Goal: Task Accomplishment & Management: Manage account settings

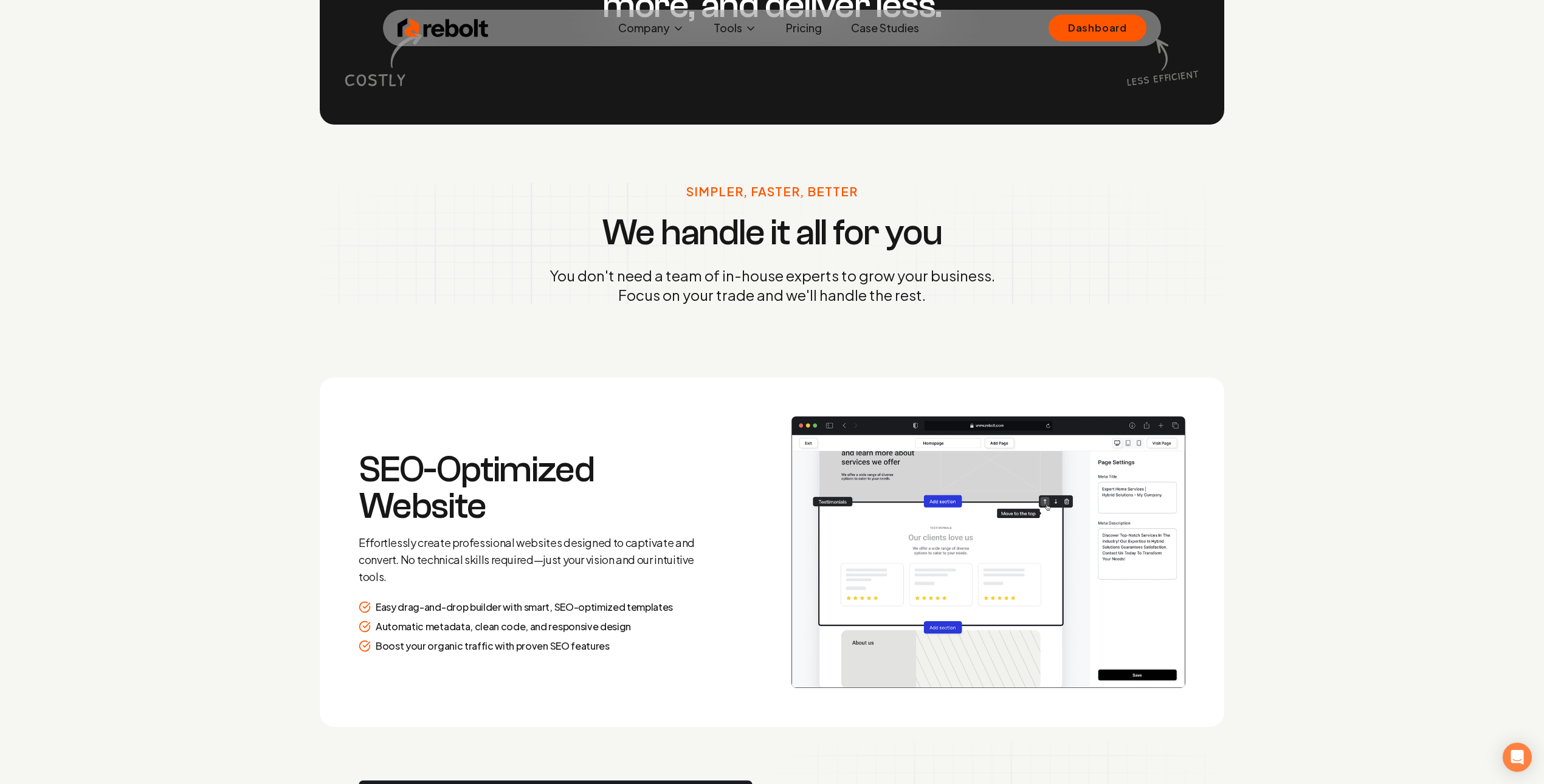
scroll to position [1747, 0]
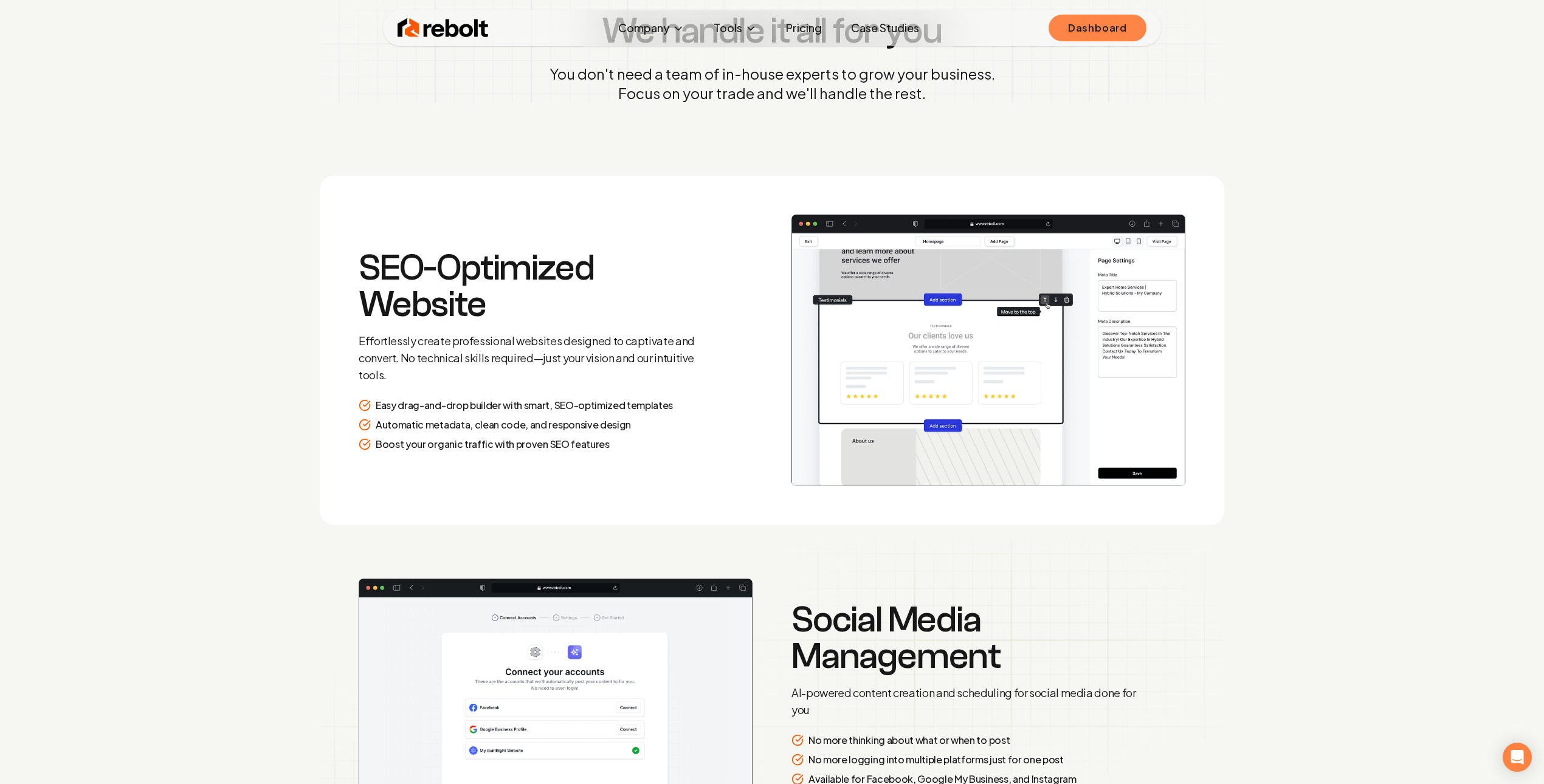
click at [1130, 23] on link "Dashboard" at bounding box center [1098, 28] width 98 height 27
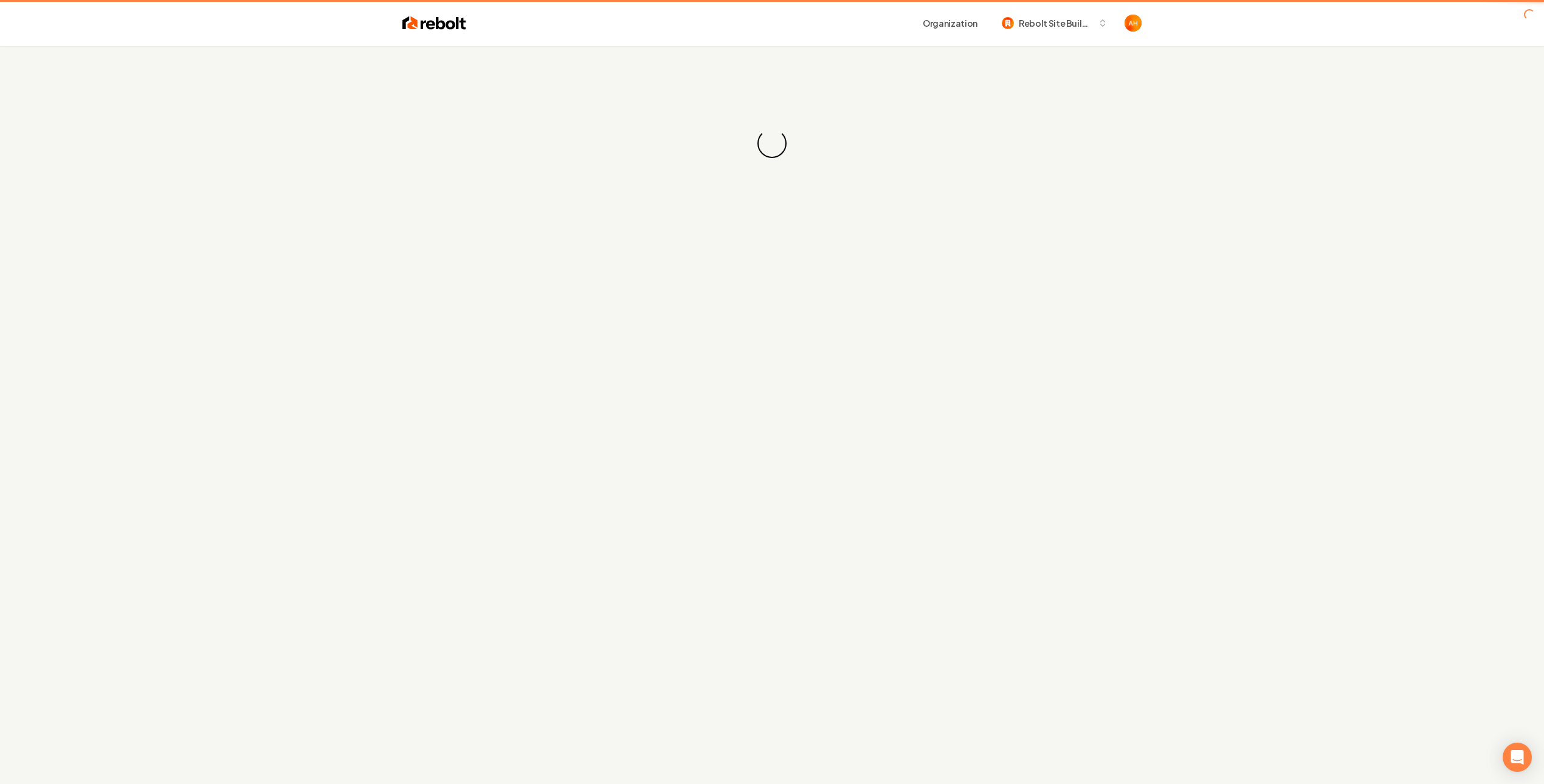
click at [745, 30] on div "Organization Rebolt Site Builder" at bounding box center [804, 23] width 676 height 22
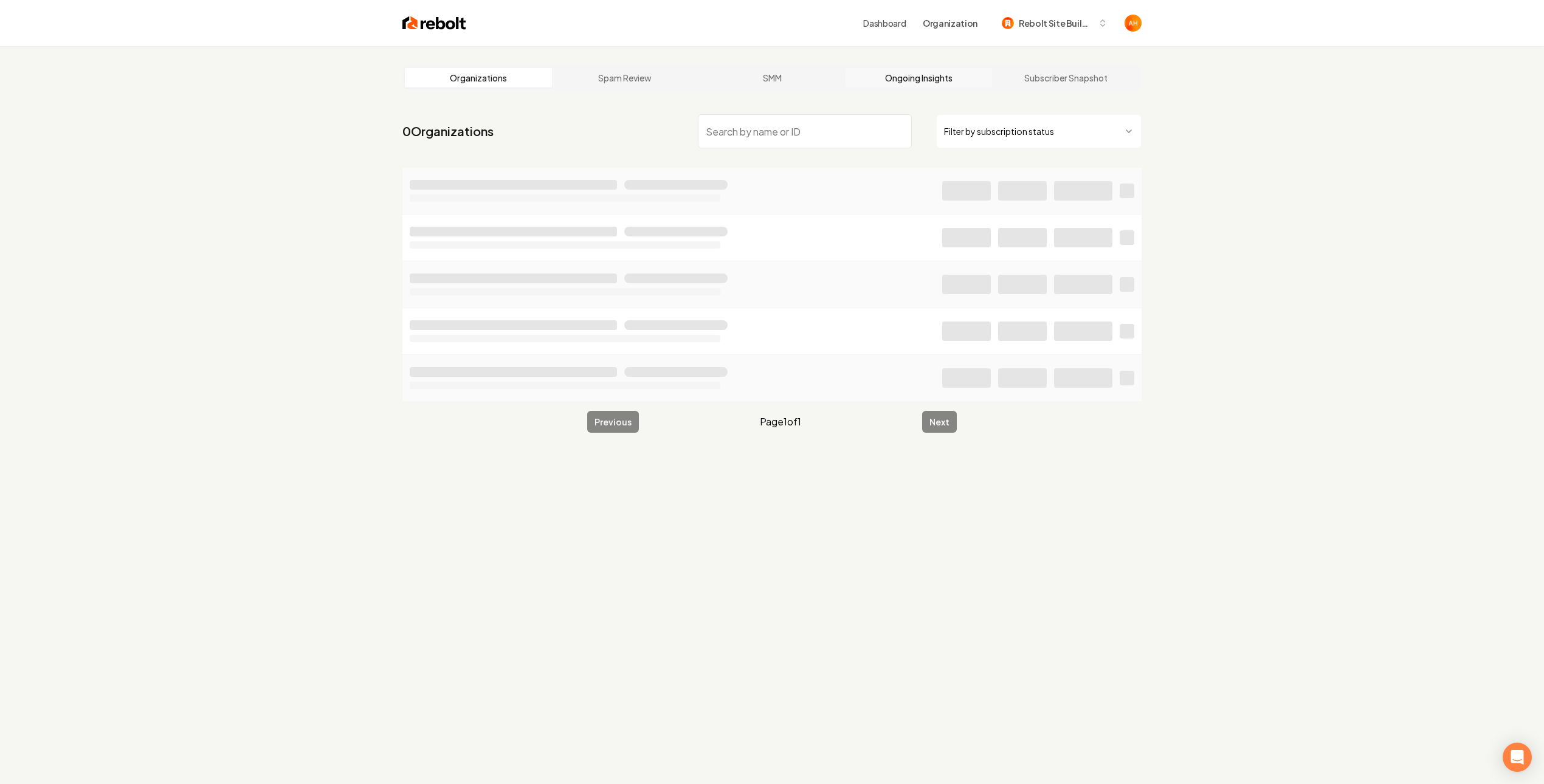
click at [914, 86] on link "Ongoing Insights" at bounding box center [919, 77] width 147 height 19
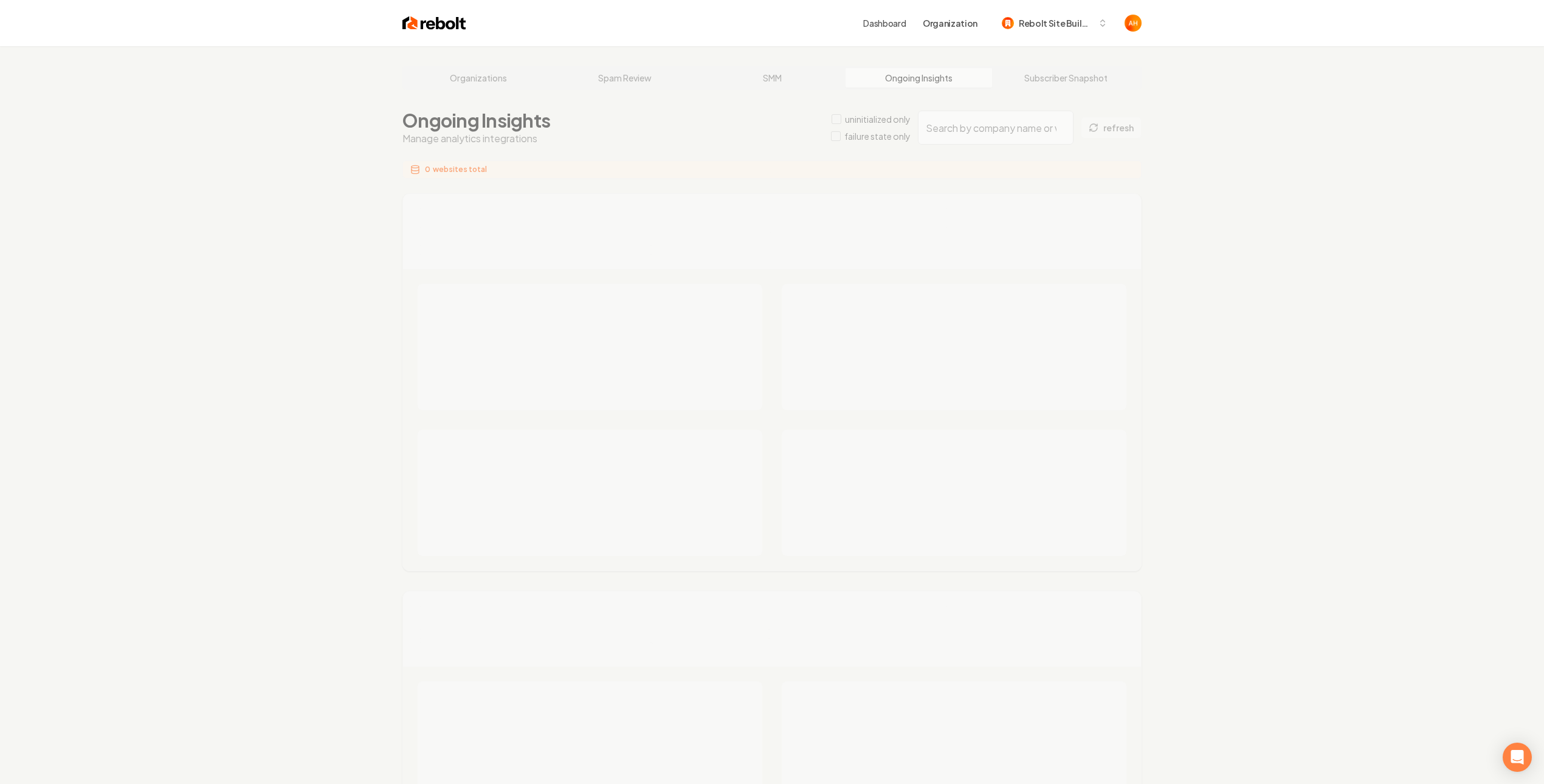
click at [956, 119] on div "Organizations Spam Review SMM Ongoing Insights Subscriber Snapshot Ongoing Insi…" at bounding box center [772, 734] width 1544 height 1376
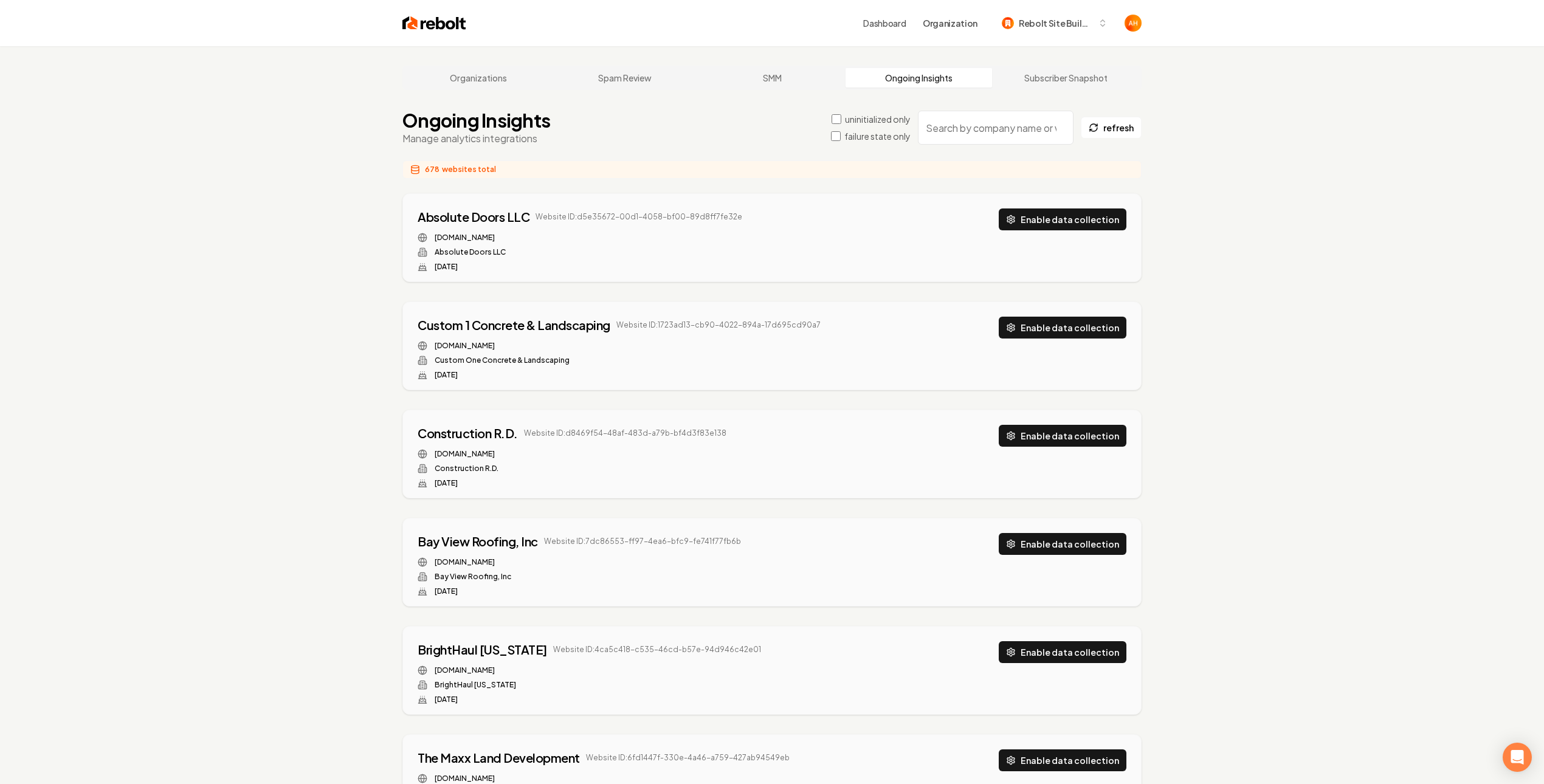
click at [960, 125] on input "search" at bounding box center [996, 127] width 156 height 34
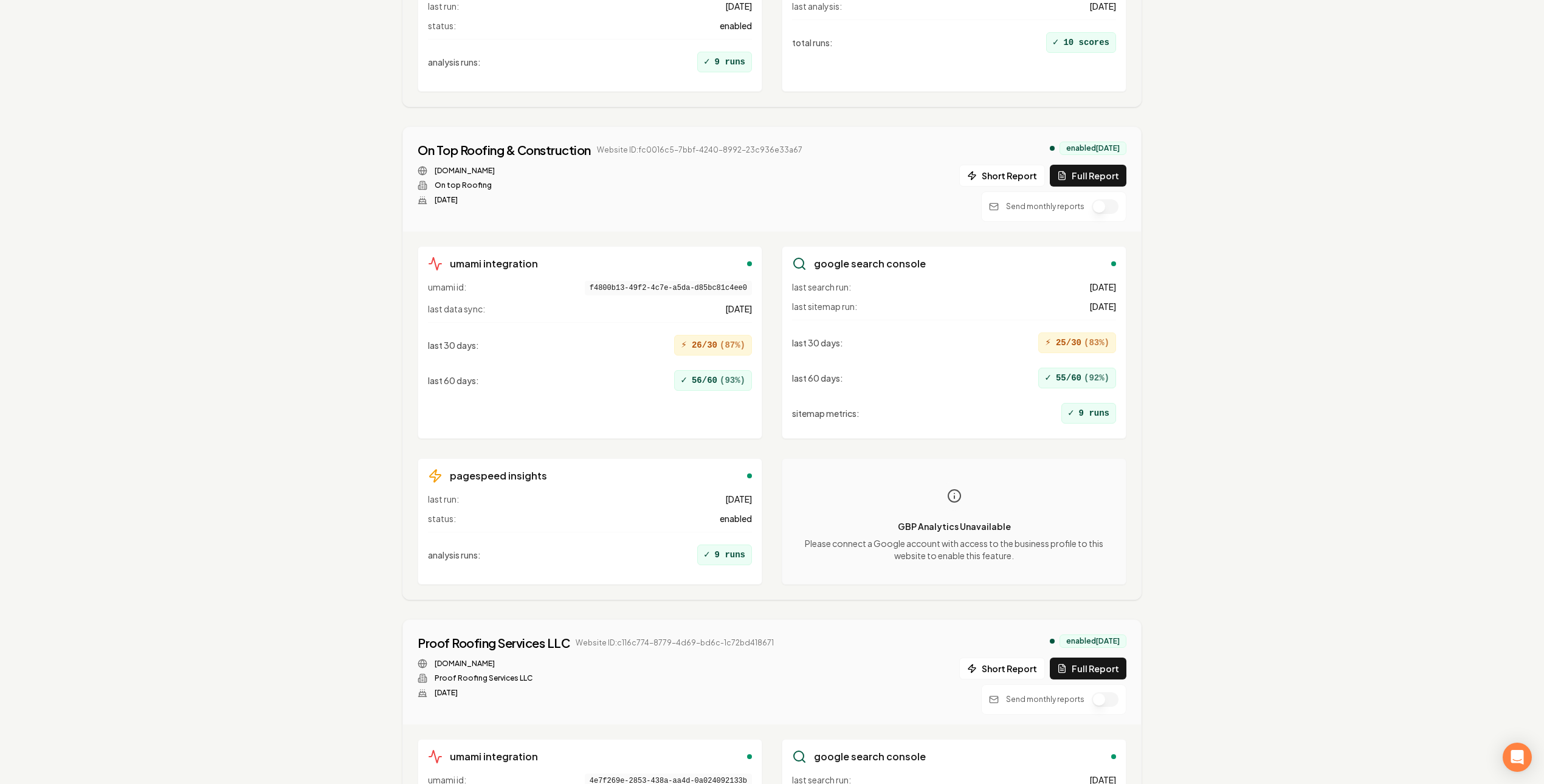
scroll to position [820, 0]
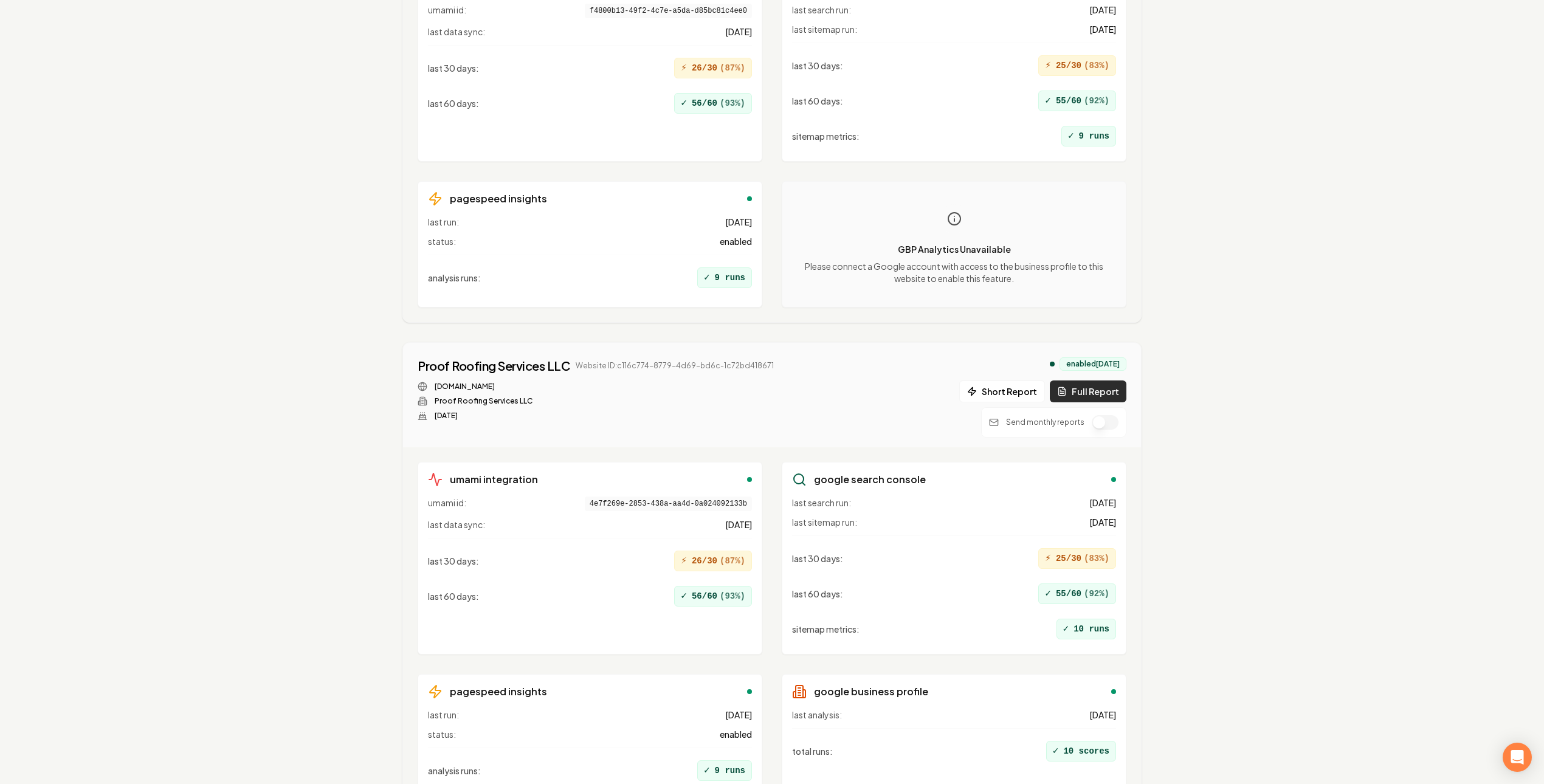
type input "proof"
click at [1105, 398] on button "Full Report" at bounding box center [1088, 391] width 76 height 22
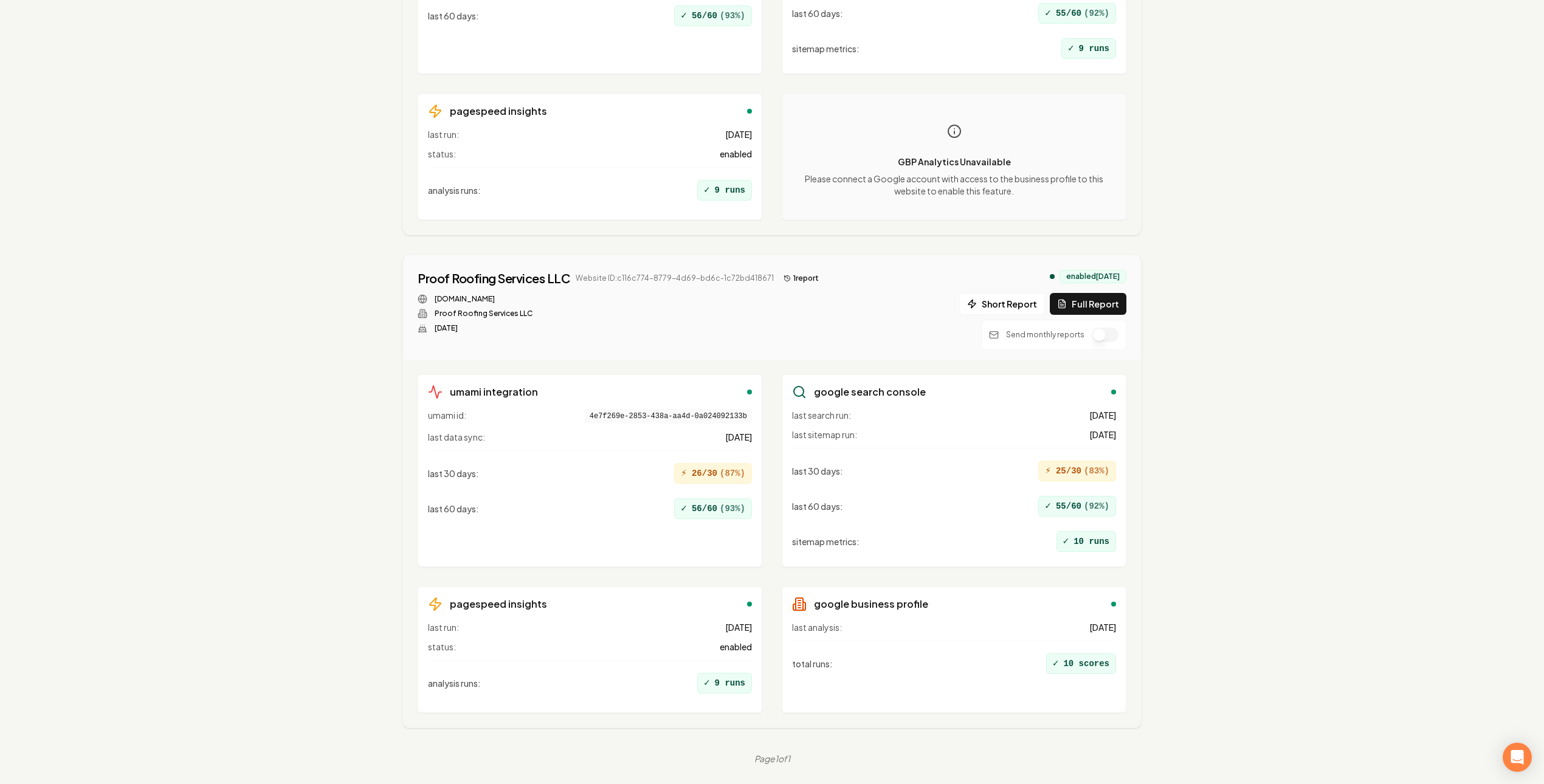
click at [805, 274] on button "1 report" at bounding box center [802, 278] width 45 height 15
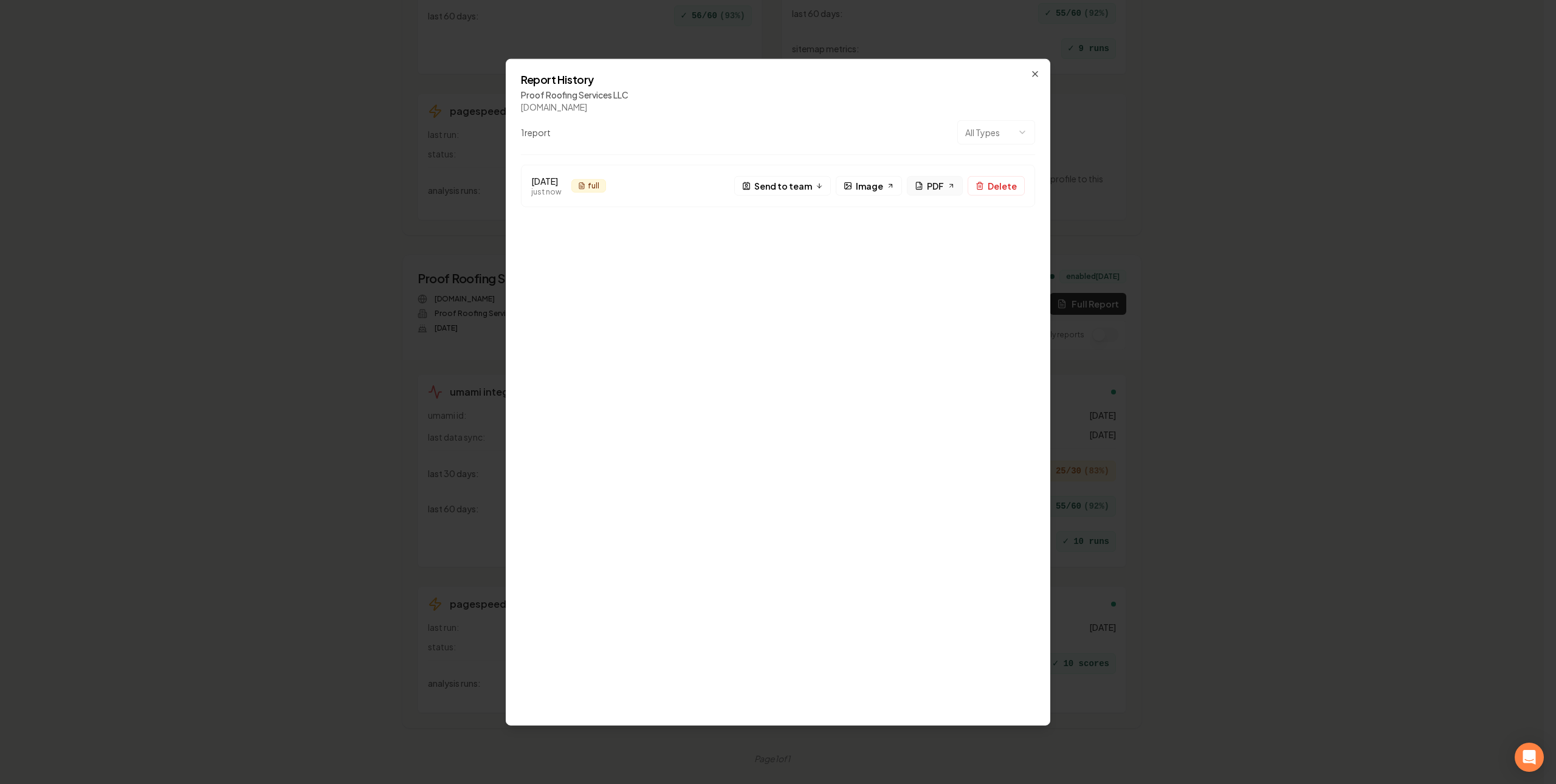
click at [928, 187] on span "PDF" at bounding box center [936, 186] width 17 height 13
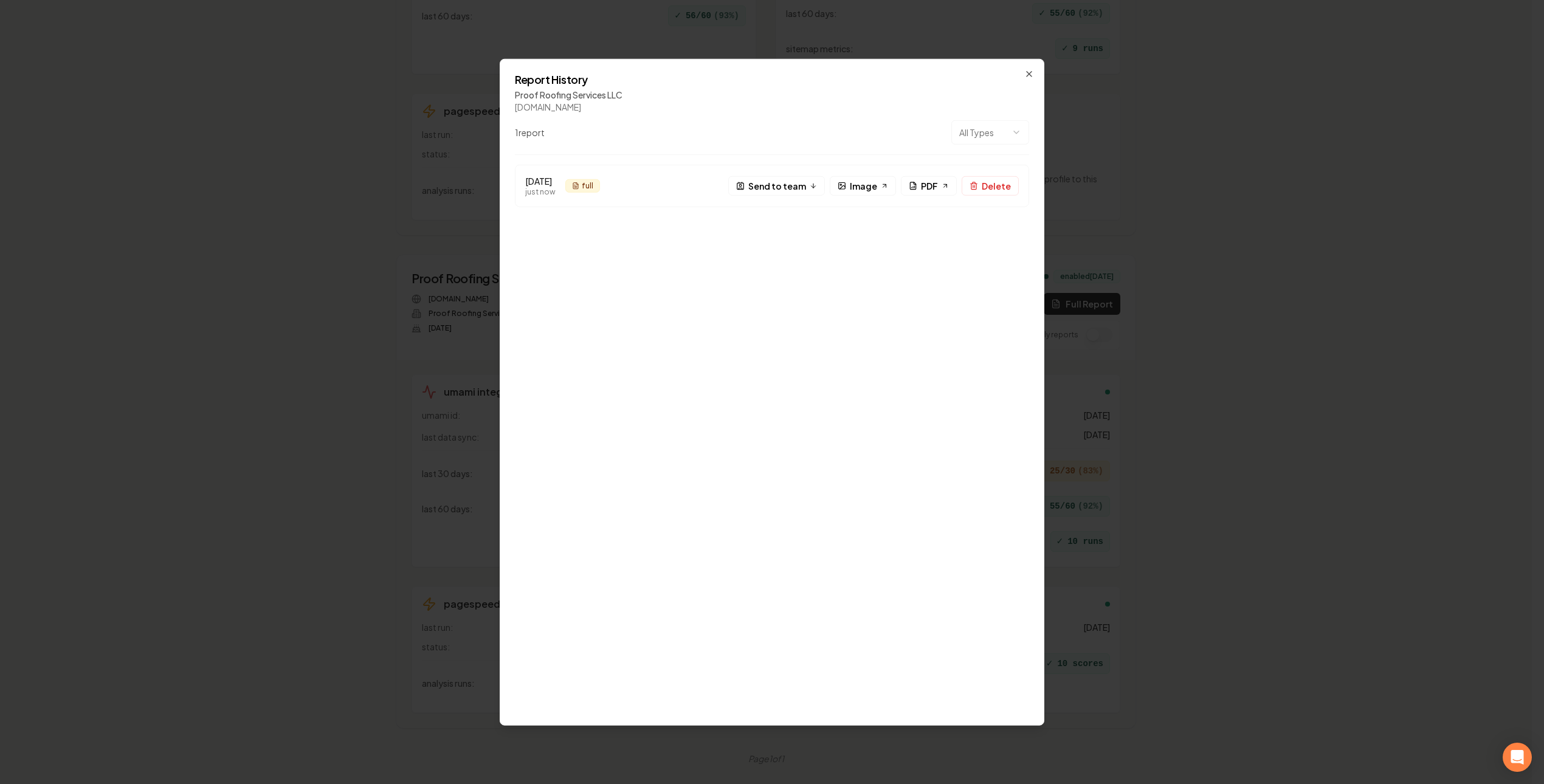
drag, startPoint x: 1319, startPoint y: 105, endPoint x: 1306, endPoint y: 100, distance: 13.9
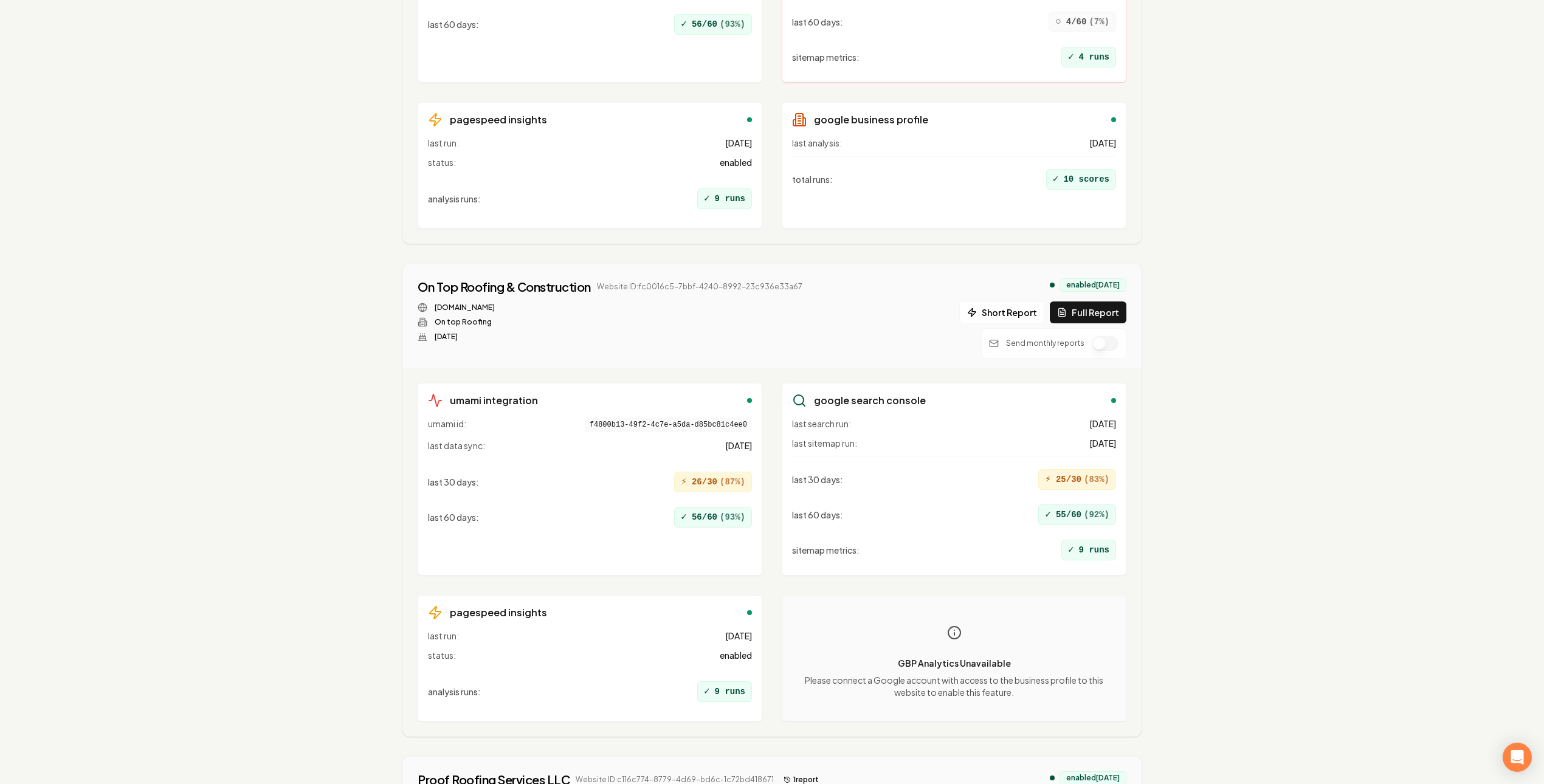
scroll to position [0, 0]
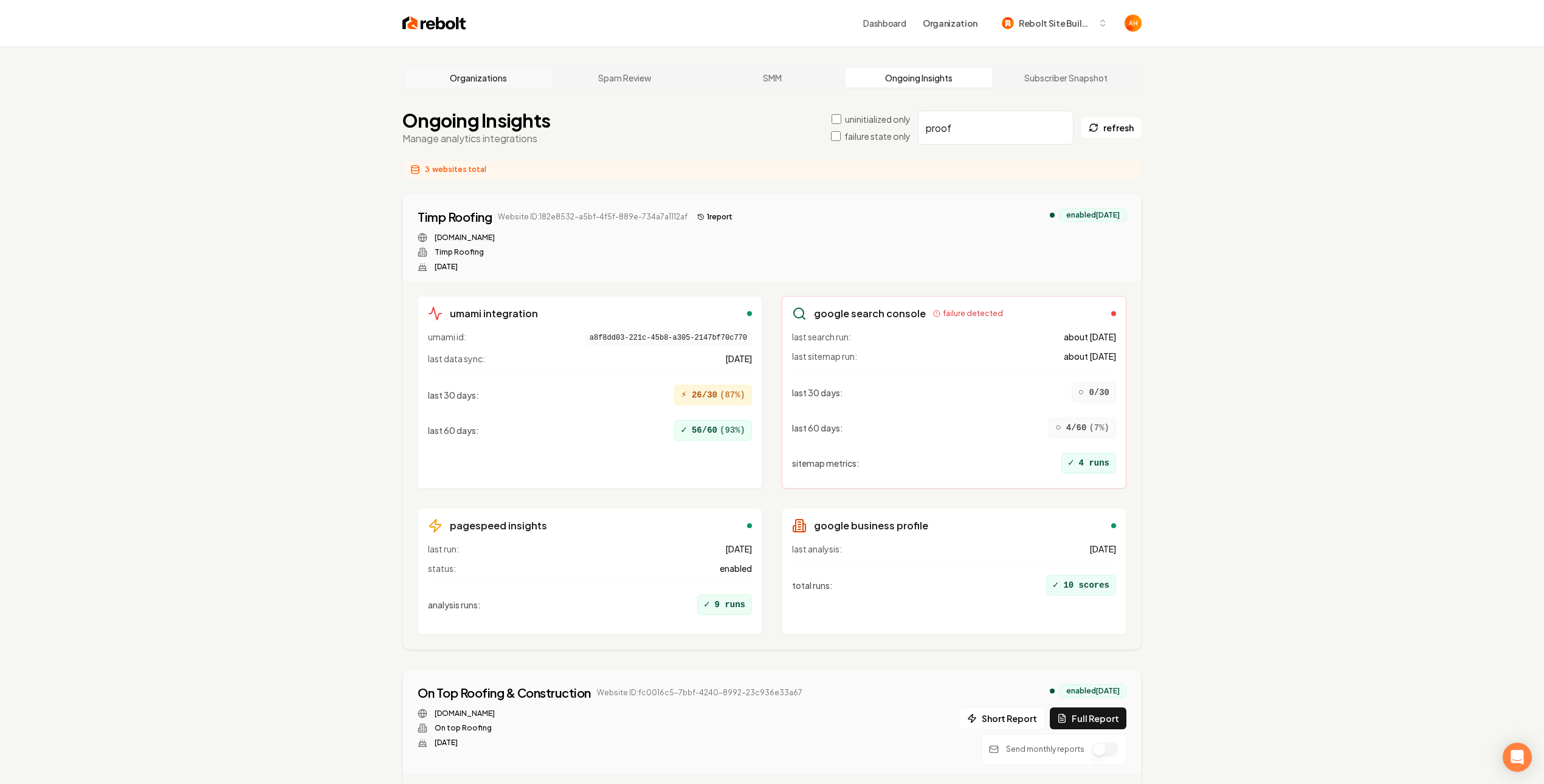
click at [463, 84] on link "Organizations" at bounding box center [479, 77] width 147 height 19
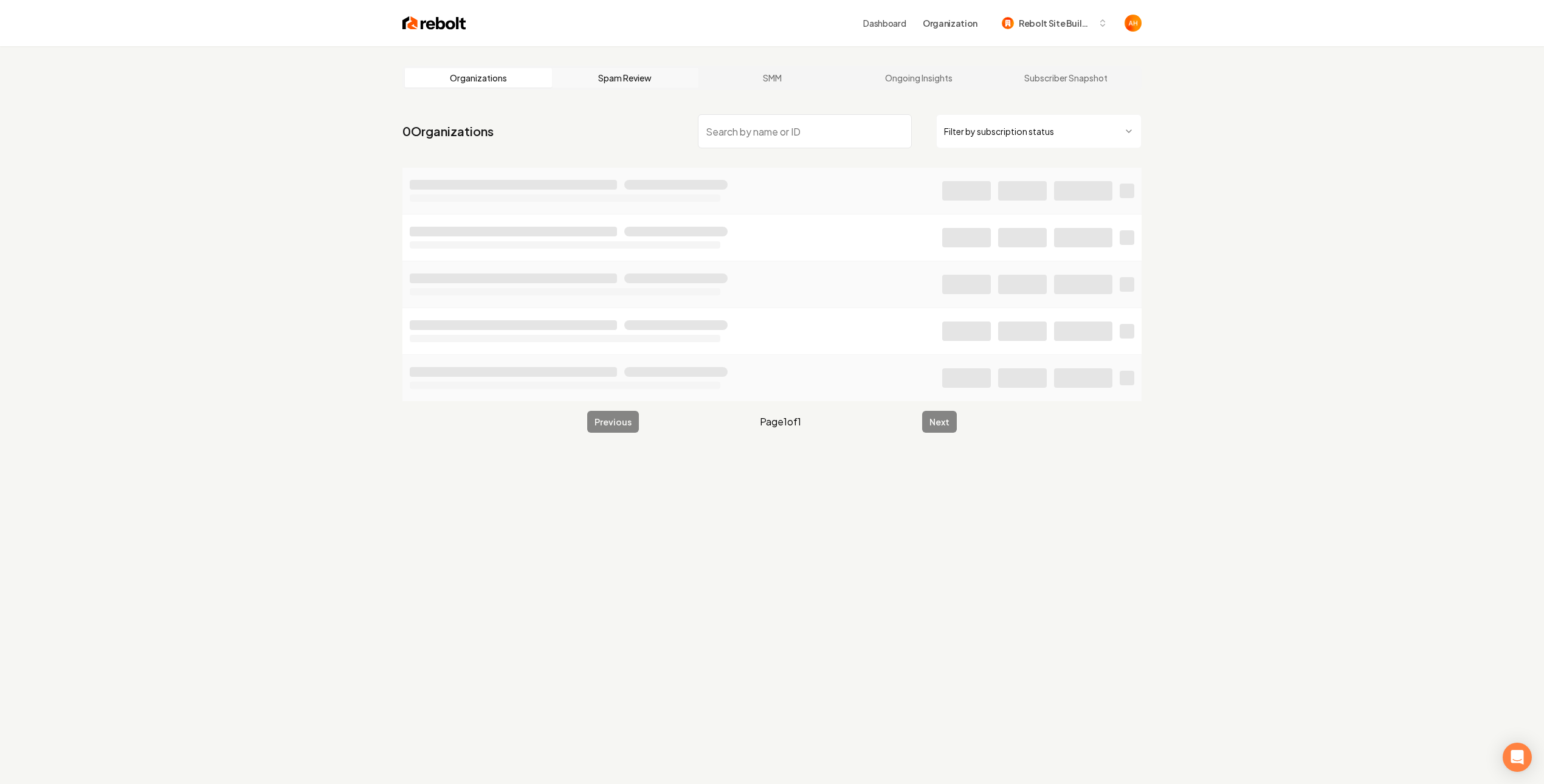
click at [602, 73] on link "Spam Review" at bounding box center [625, 77] width 147 height 19
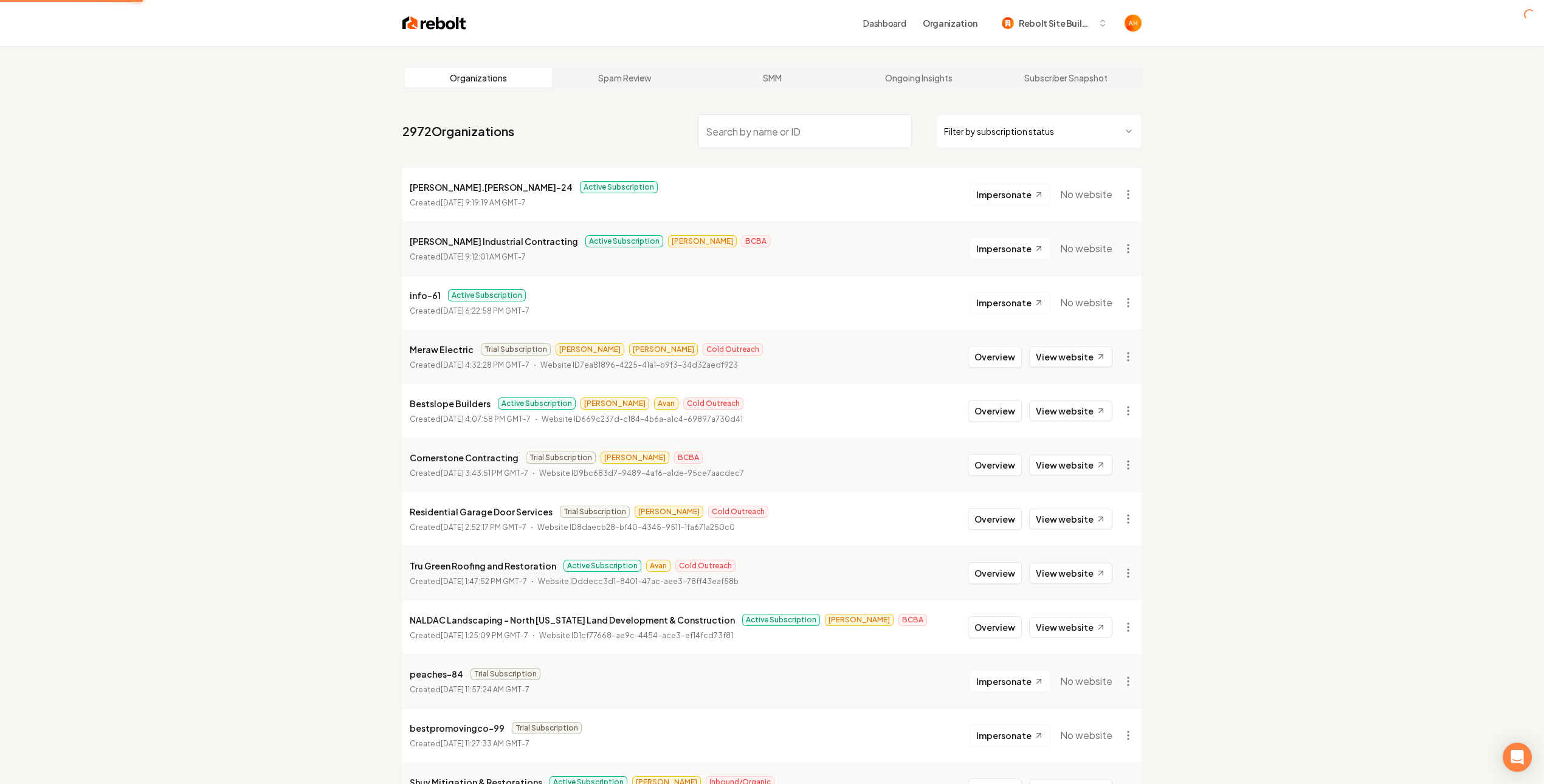
click at [483, 76] on link "Organizations" at bounding box center [479, 77] width 147 height 19
click at [611, 21] on div "Dashboard Organization Rebolt Site Builder" at bounding box center [804, 23] width 676 height 22
drag, startPoint x: 745, startPoint y: 41, endPoint x: 758, endPoint y: 28, distance: 18.4
click at [745, 41] on div "Dashboard Organization Rebolt Site Builder" at bounding box center [772, 23] width 778 height 46
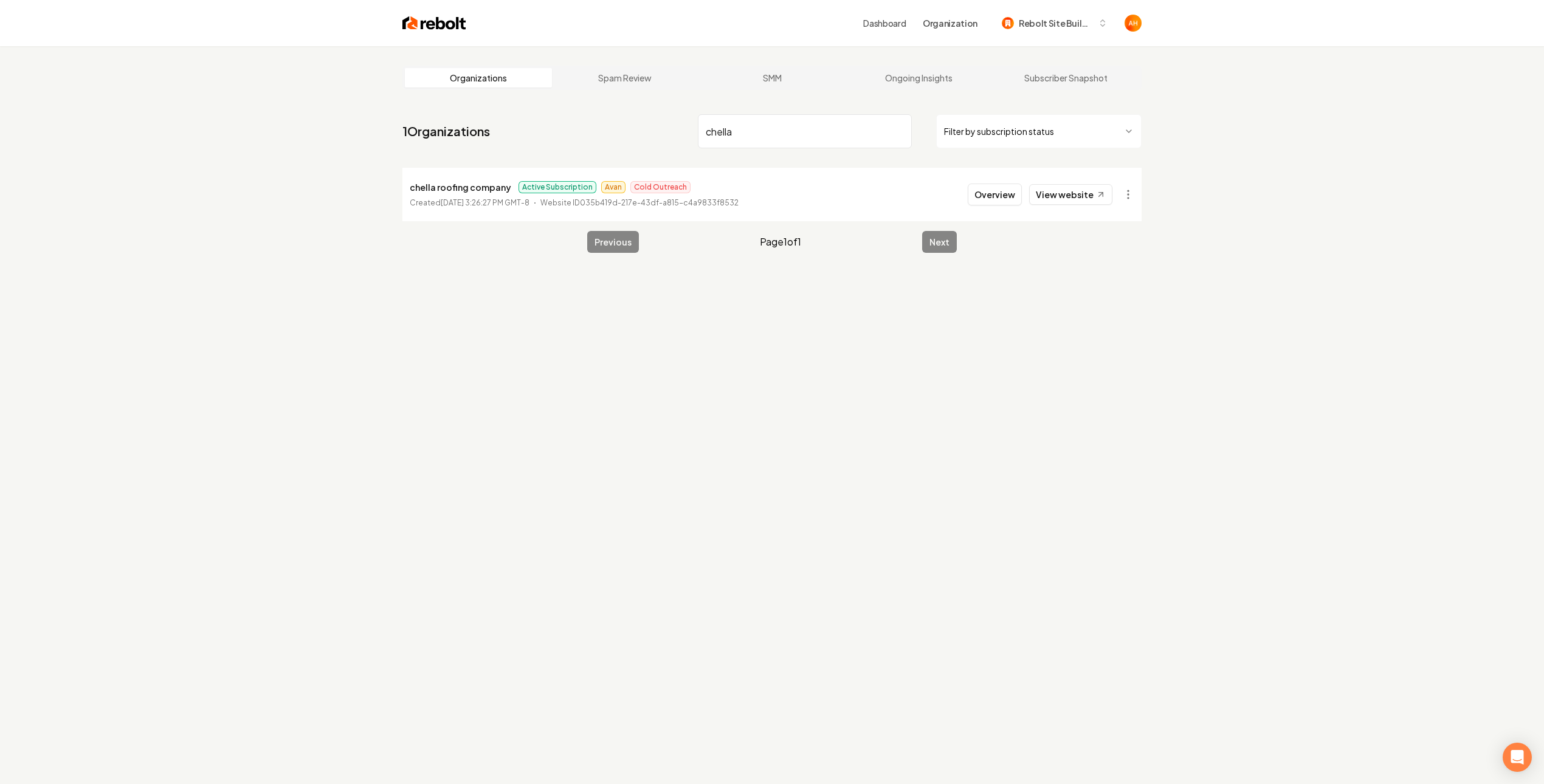
type input "chella"
click at [977, 195] on button "Overview" at bounding box center [995, 194] width 54 height 22
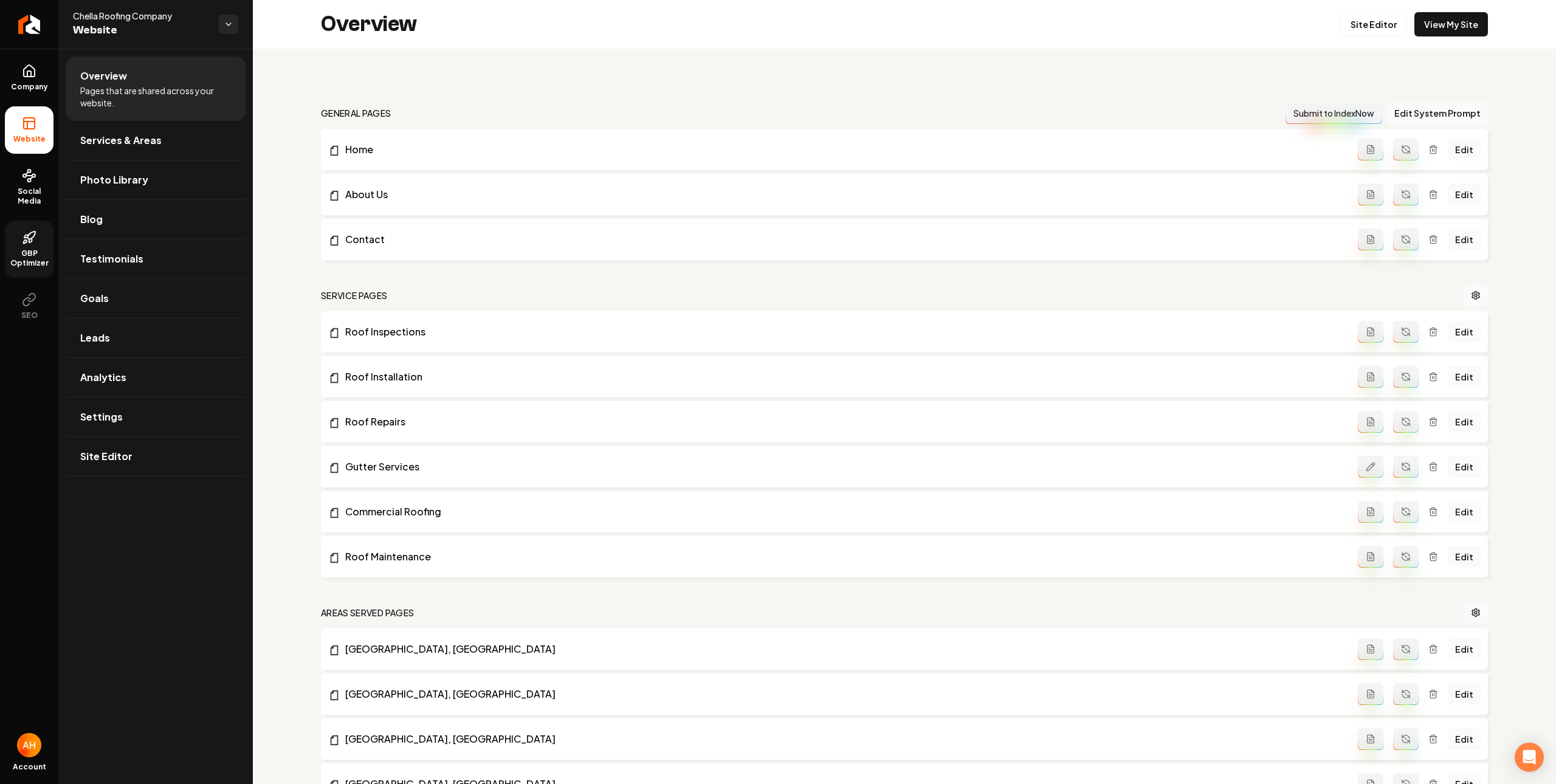
click at [20, 242] on link "GBP Optimizer" at bounding box center [29, 249] width 49 height 57
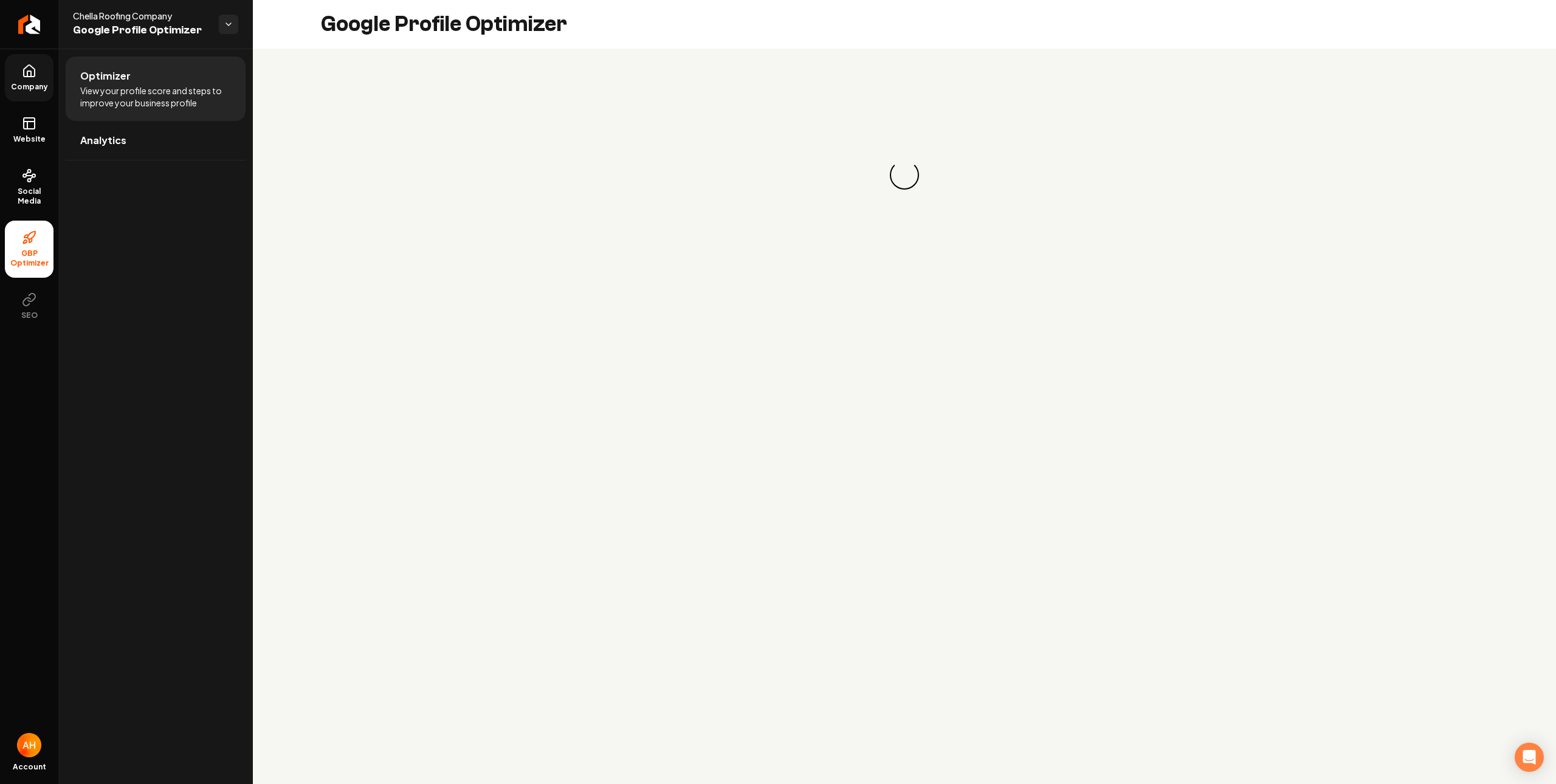
click at [10, 75] on link "Company" at bounding box center [29, 77] width 49 height 47
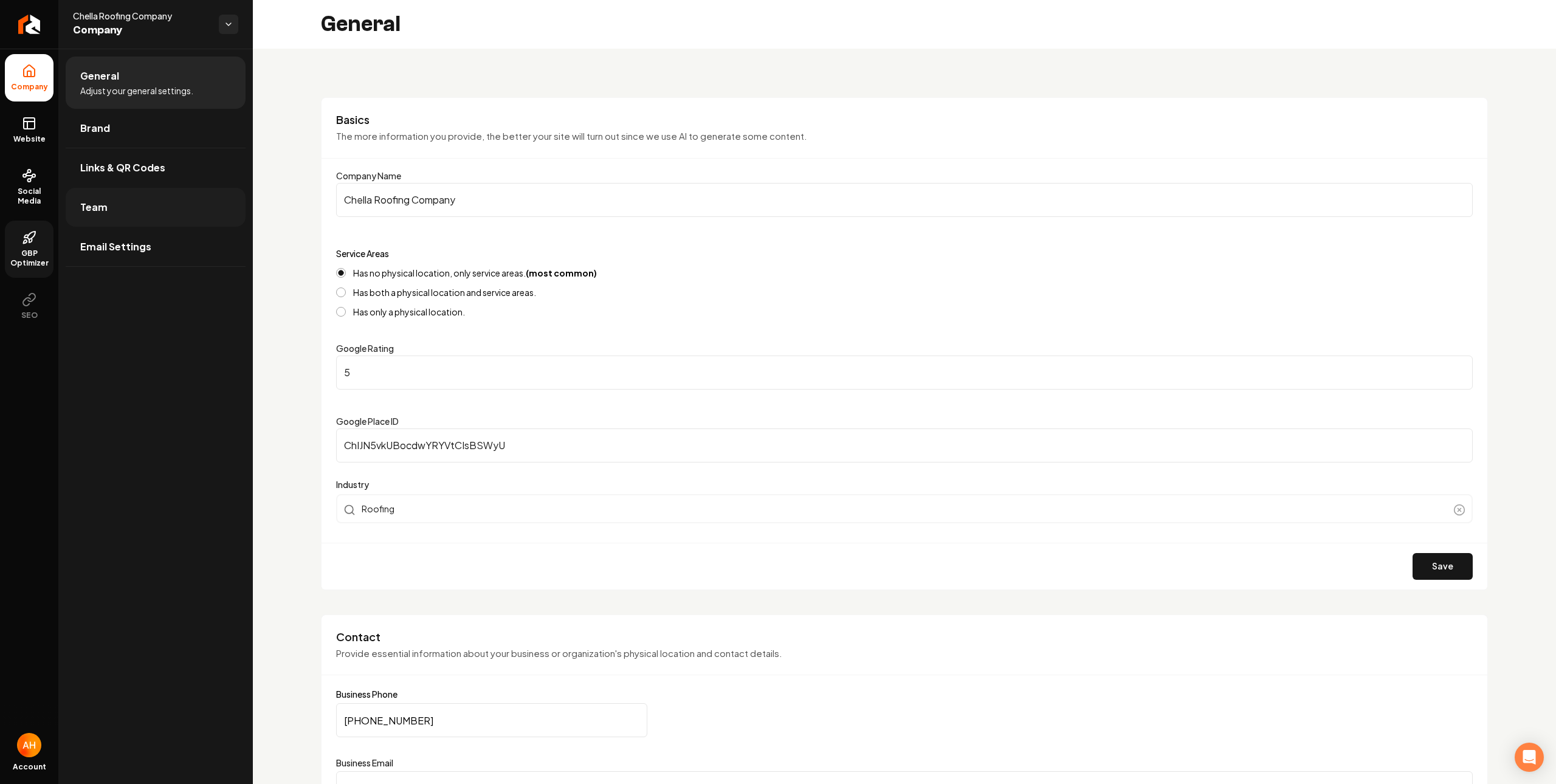
click at [141, 215] on link "Team" at bounding box center [156, 207] width 180 height 39
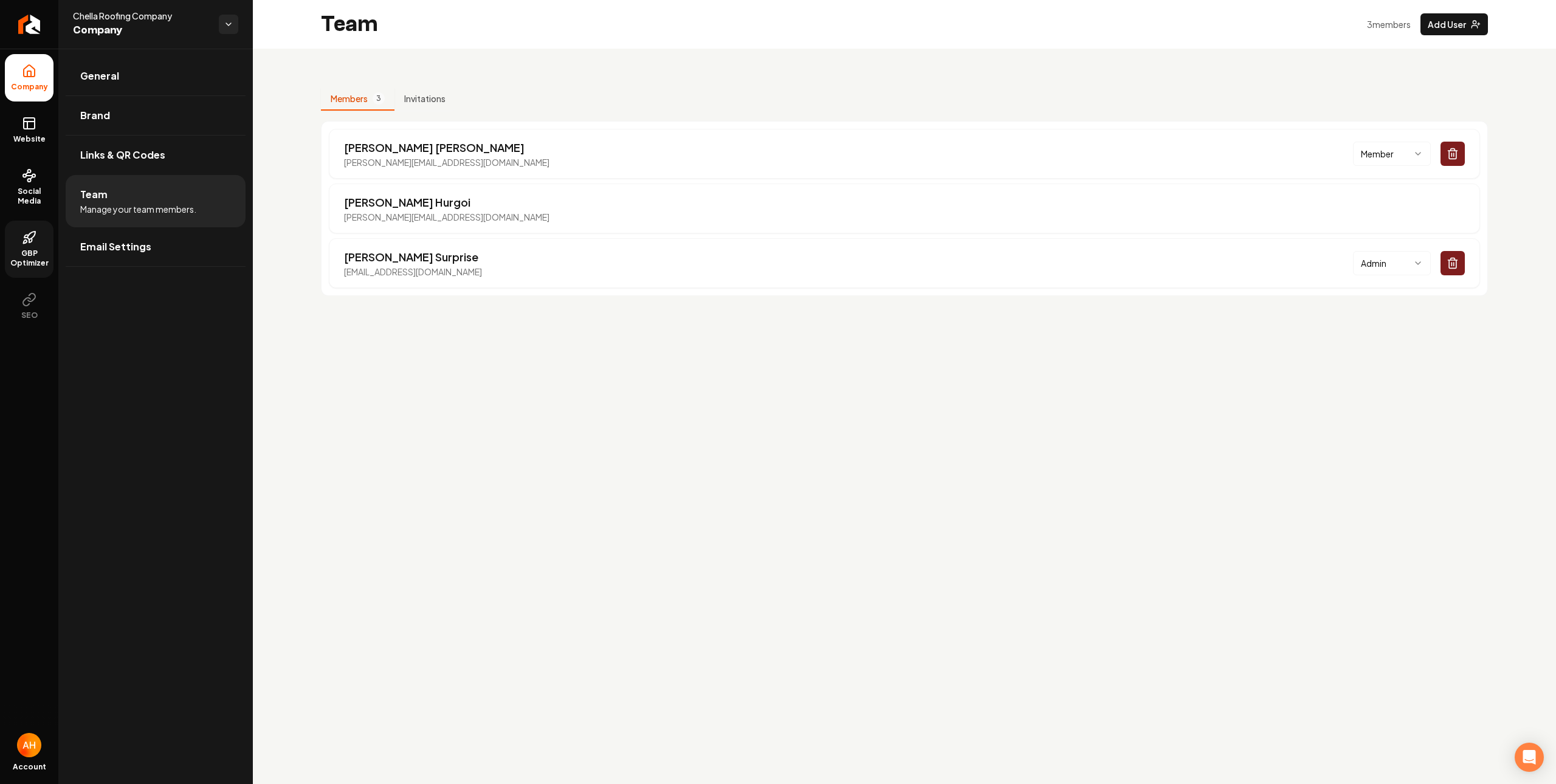
drag, startPoint x: 27, startPoint y: 229, endPoint x: 52, endPoint y: 233, distance: 25.3
click at [26, 229] on link "GBP Optimizer" at bounding box center [29, 249] width 49 height 57
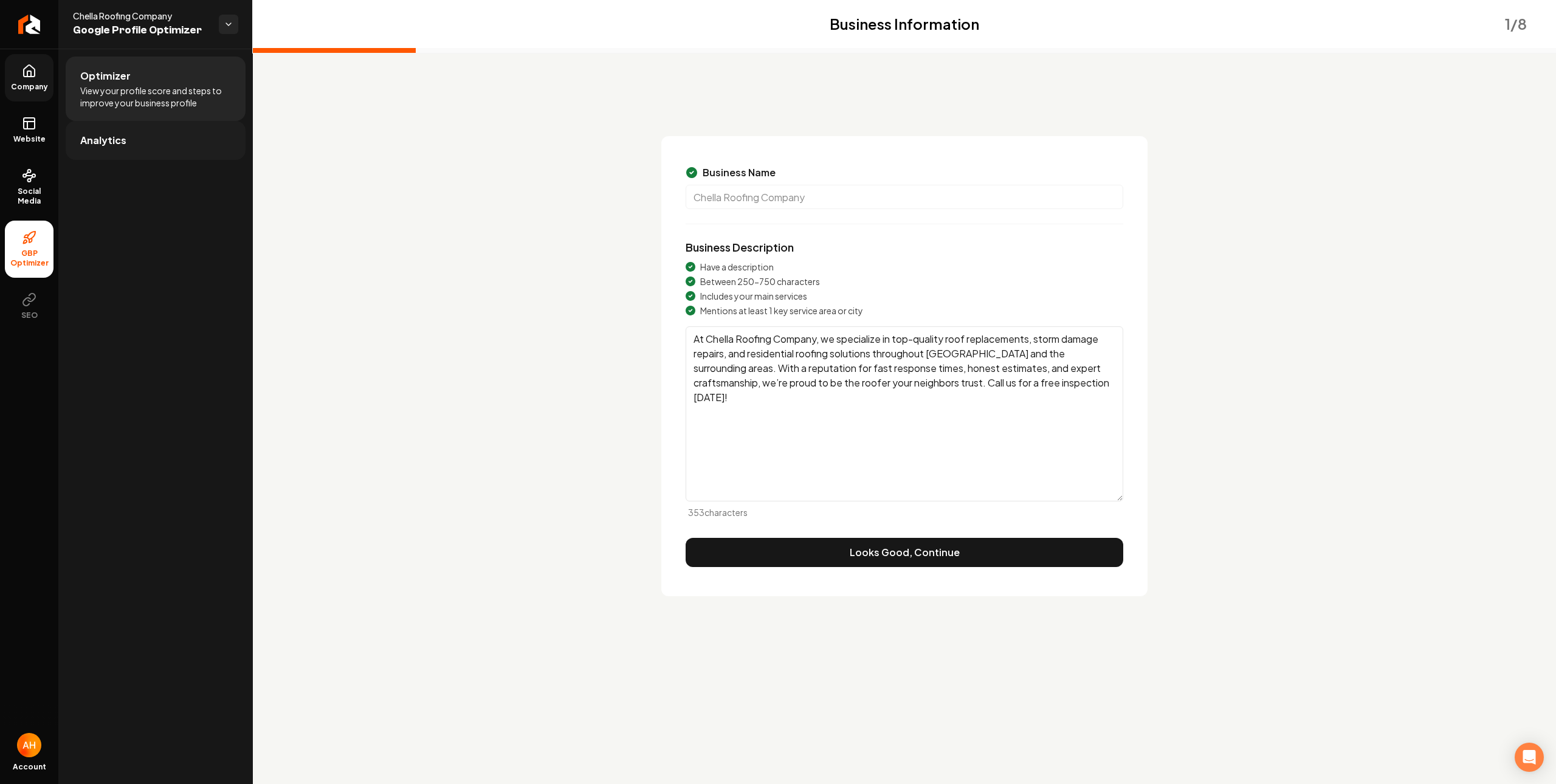
click at [193, 146] on link "Analytics" at bounding box center [156, 140] width 180 height 39
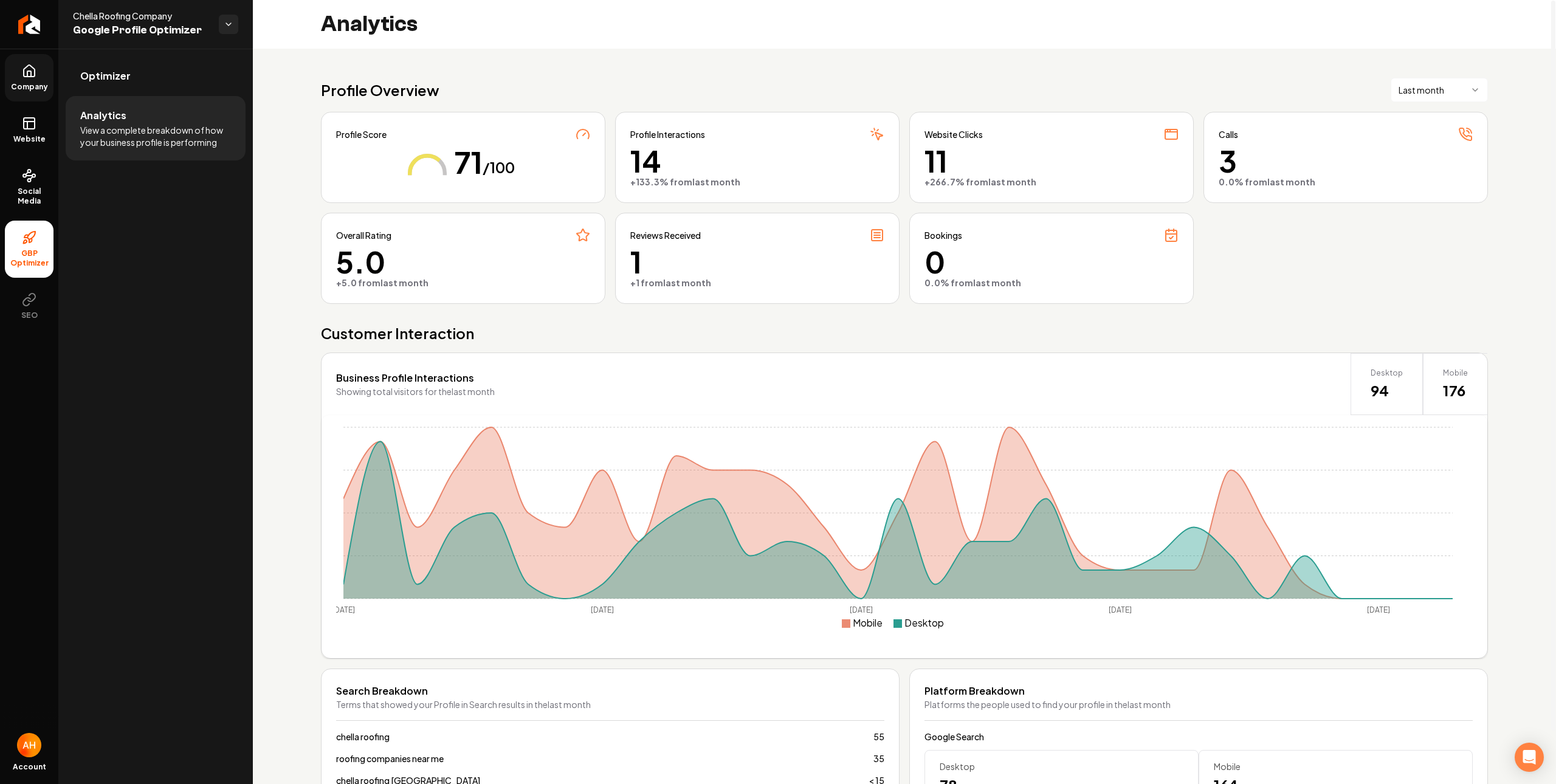
click at [841, 57] on div "Profile Overview Last month Profile Score 71 /100 Profile Interactions 14 +133.…" at bounding box center [904, 465] width 1303 height 831
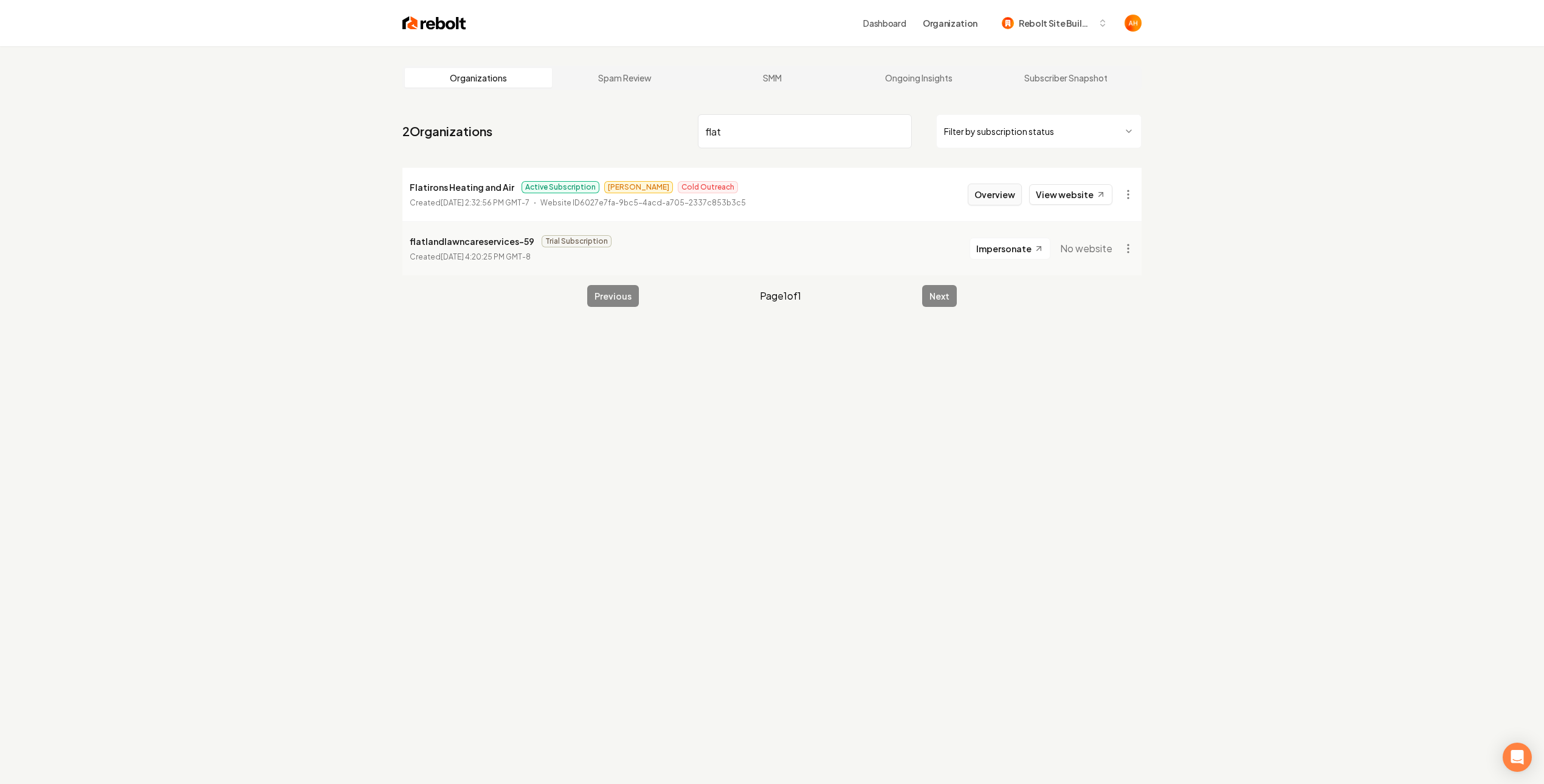
type input "flat"
click at [1000, 198] on button "Overview" at bounding box center [995, 194] width 54 height 22
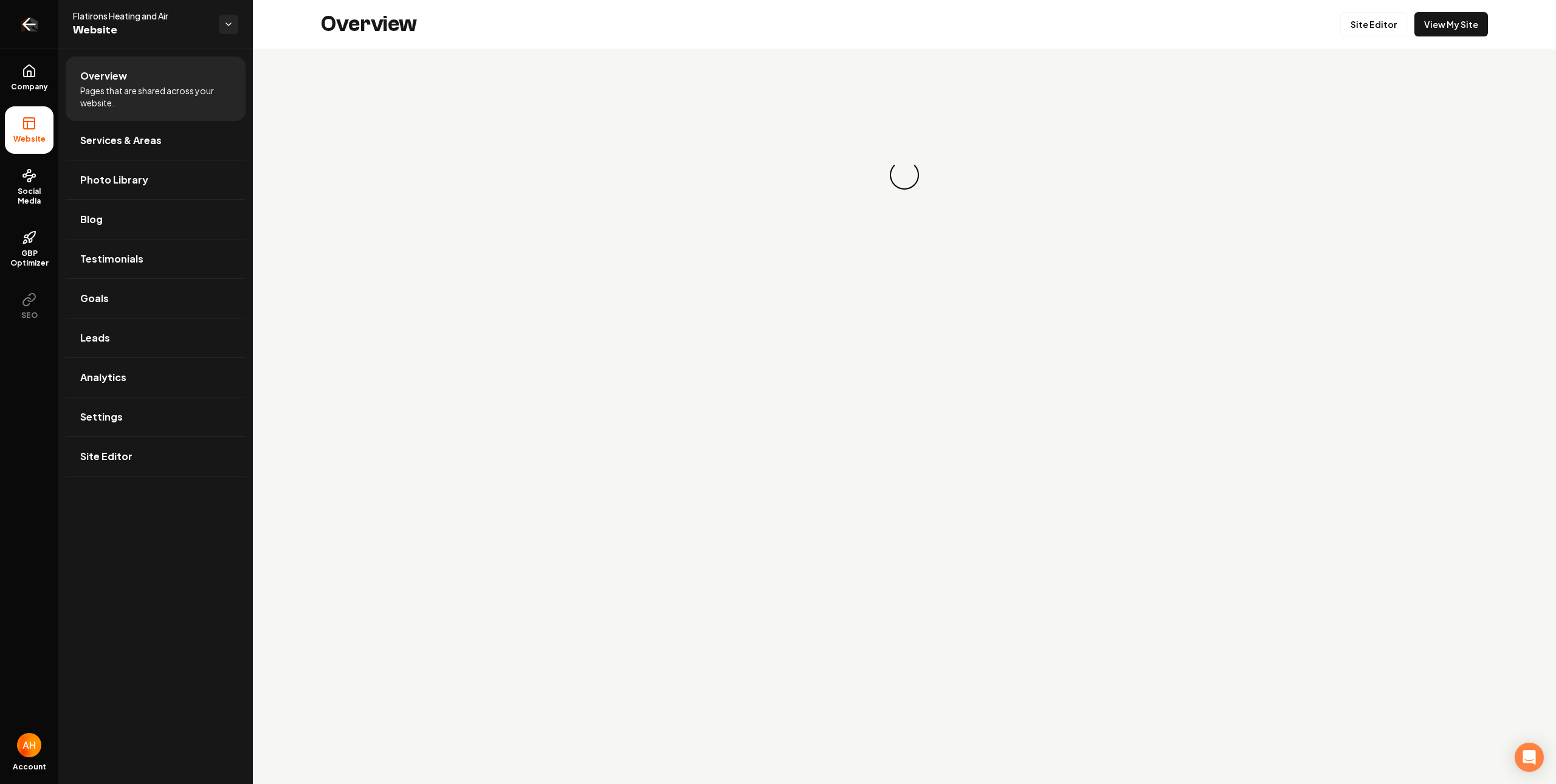
click at [33, 27] on icon "Return to dashboard" at bounding box center [28, 24] width 19 height 19
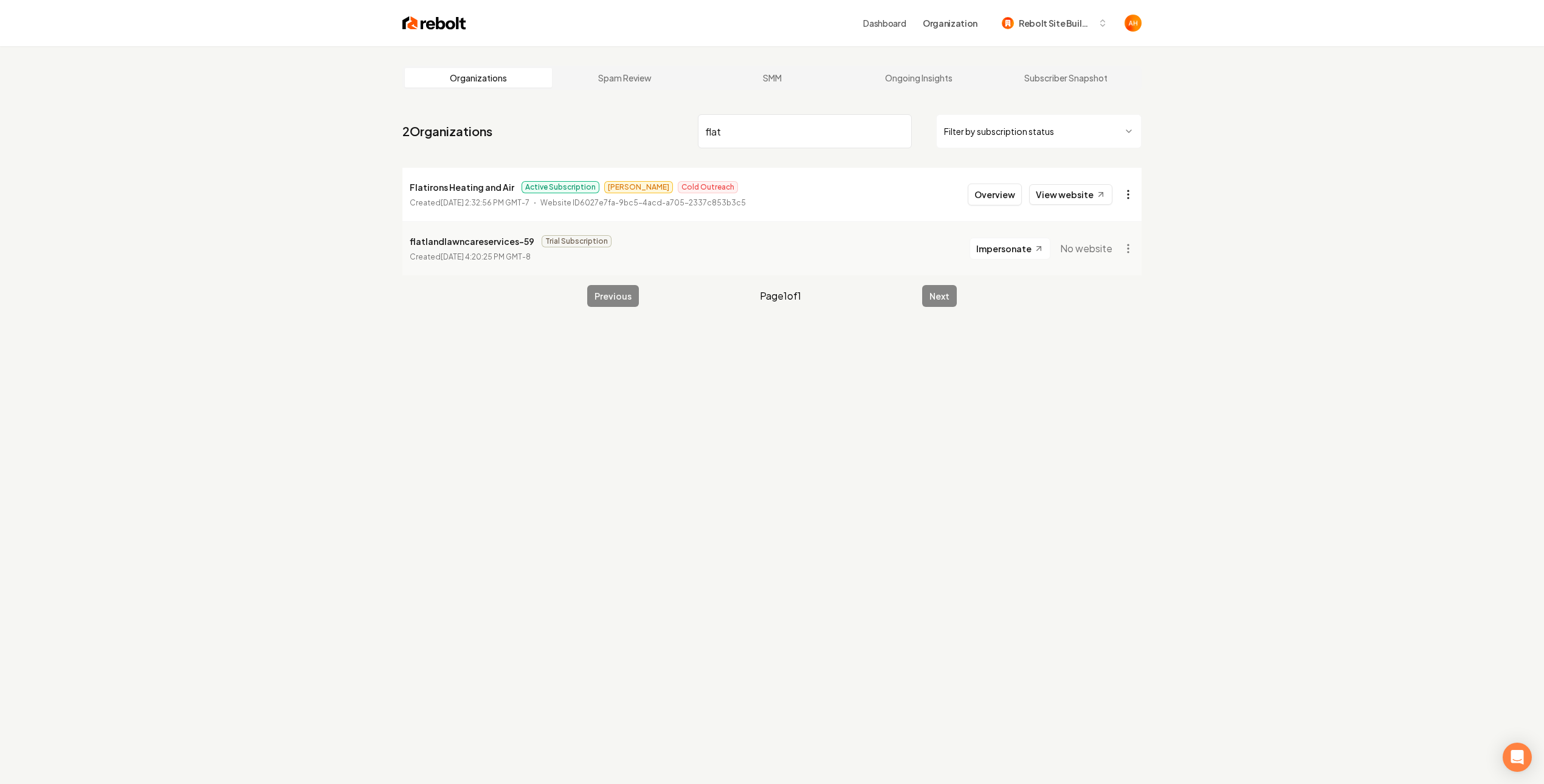
type input "flat"
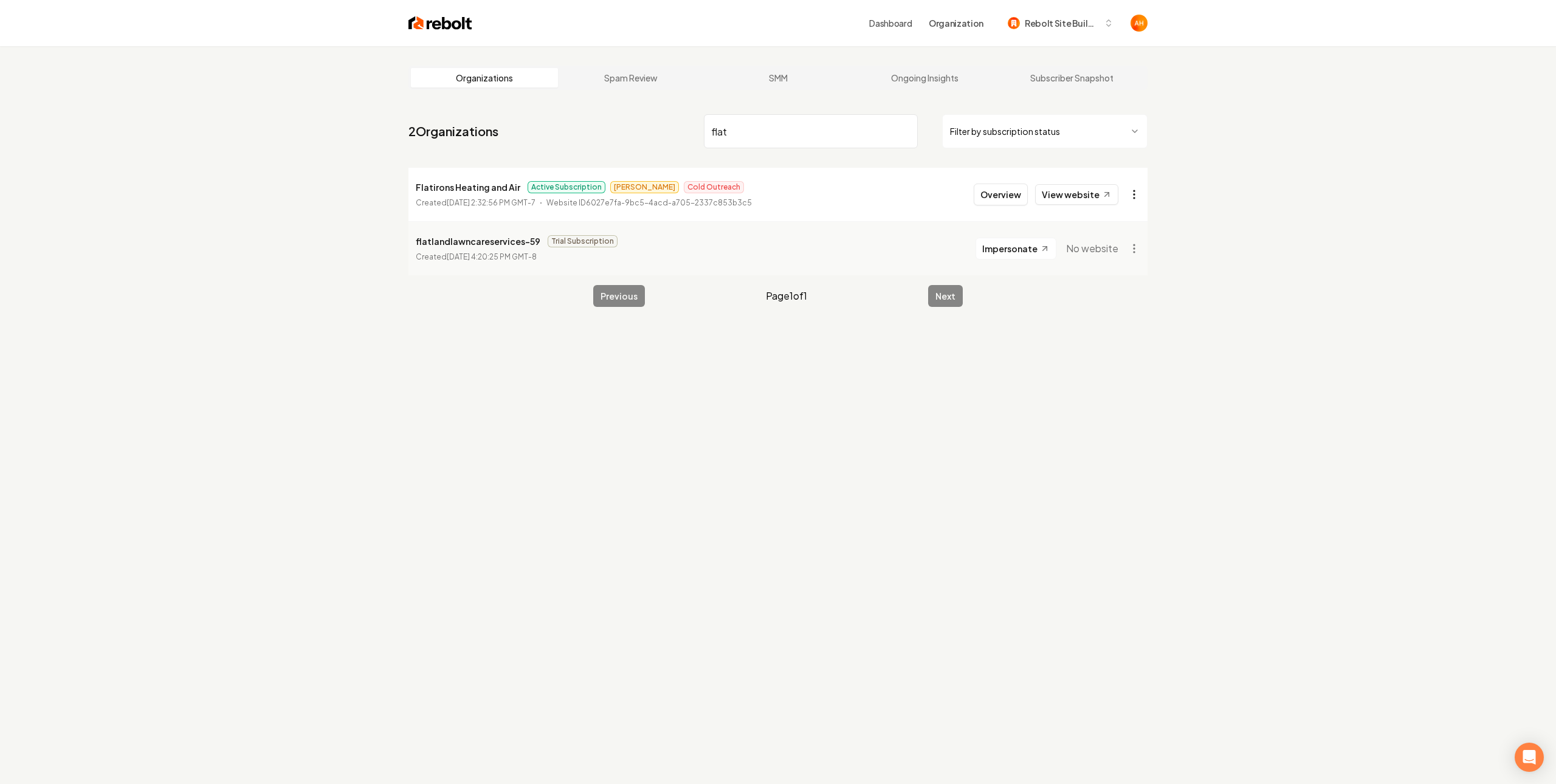
click at [1121, 194] on html "Dashboard Organization Rebolt Site Builder Organizations Spam Review SMM Ongoin…" at bounding box center [778, 392] width 1556 height 784
click at [1115, 300] on link "View in Stripe" at bounding box center [1098, 299] width 77 height 19
